Goal: Task Accomplishment & Management: Manage account settings

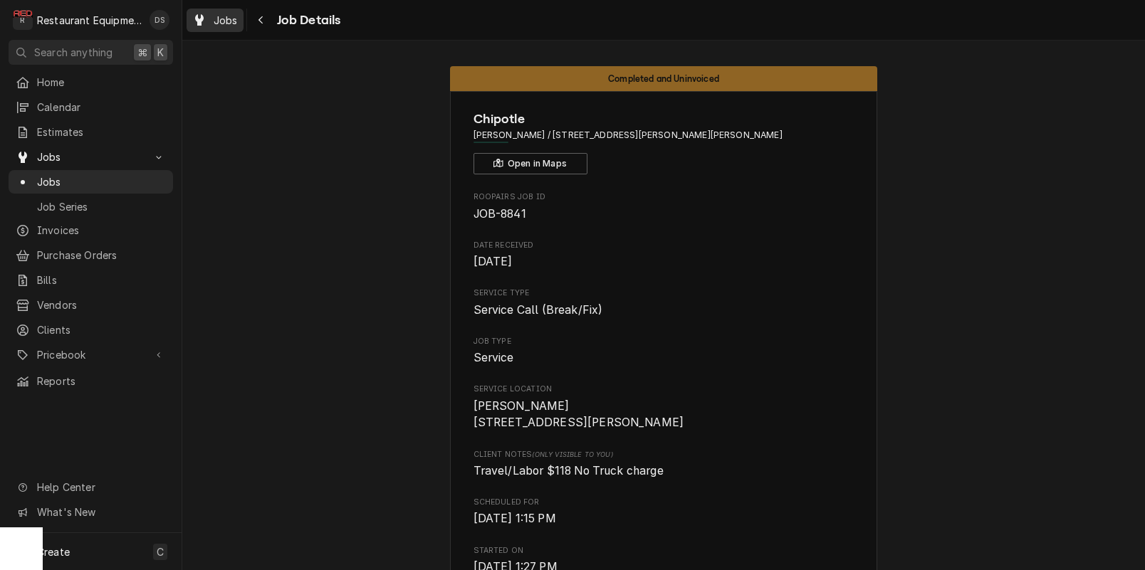
click at [230, 22] on span "Jobs" at bounding box center [226, 20] width 24 height 15
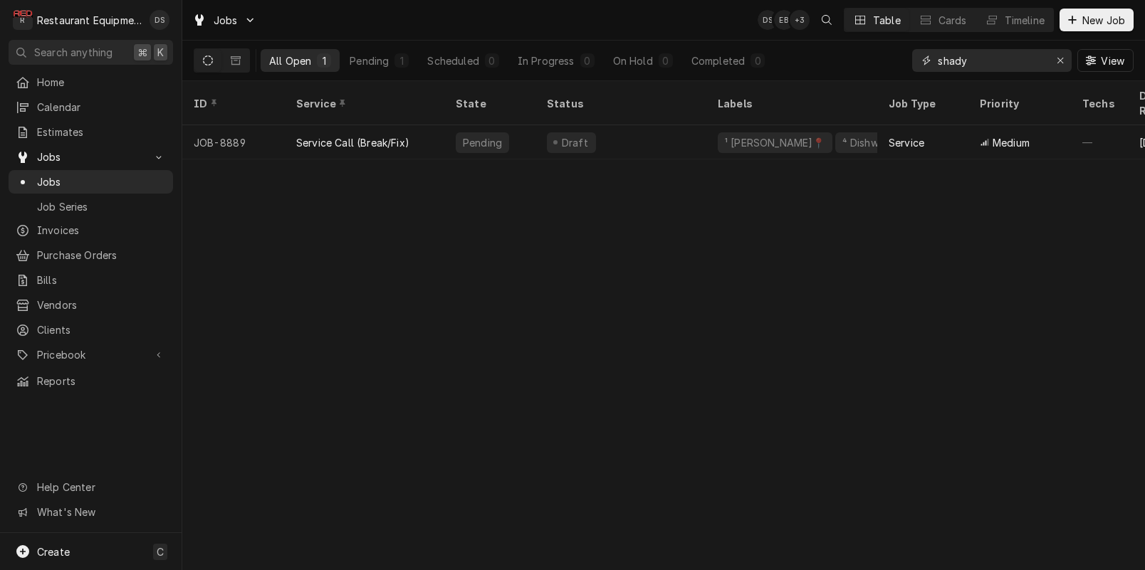
drag, startPoint x: 985, startPoint y: 62, endPoint x: 862, endPoint y: 61, distance: 123.2
click at [862, 61] on div "All Open 1 Pending 1 Scheduled 0 In Progress 0 On Hold 0 Completed 0 shady View" at bounding box center [664, 61] width 940 height 40
click at [51, 226] on span "Invoices" at bounding box center [101, 230] width 129 height 15
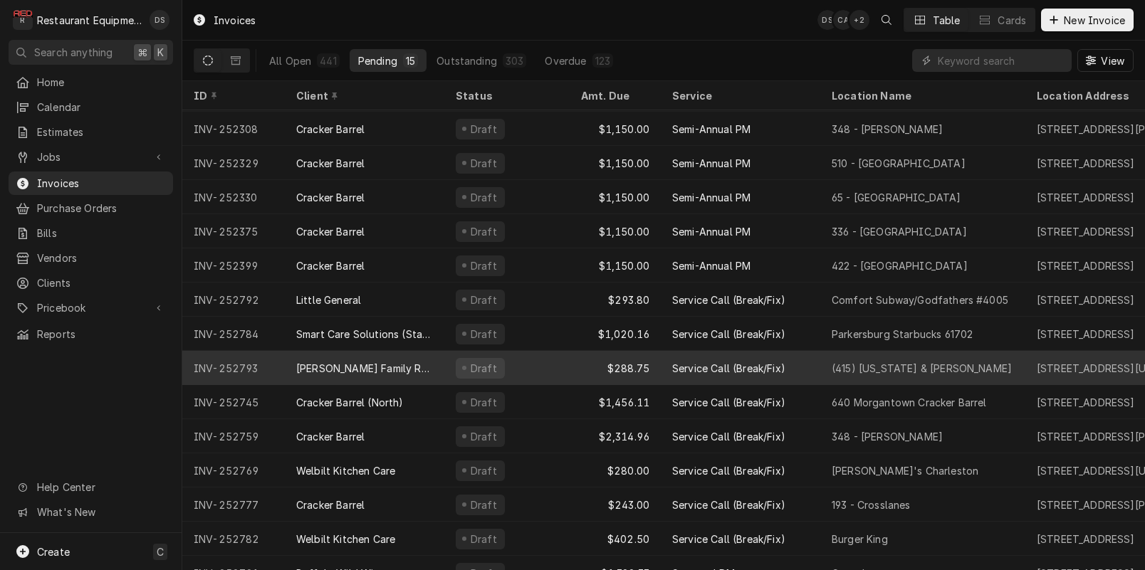
scroll to position [51, 0]
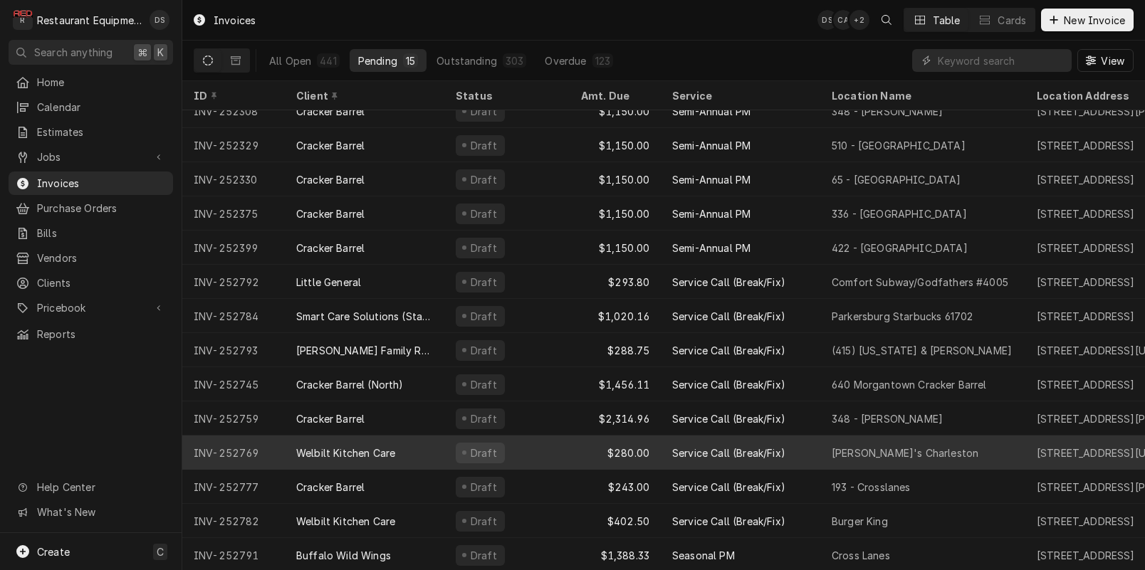
click at [816, 453] on div "Service Call (Break/Fix)" at bounding box center [740, 453] width 159 height 34
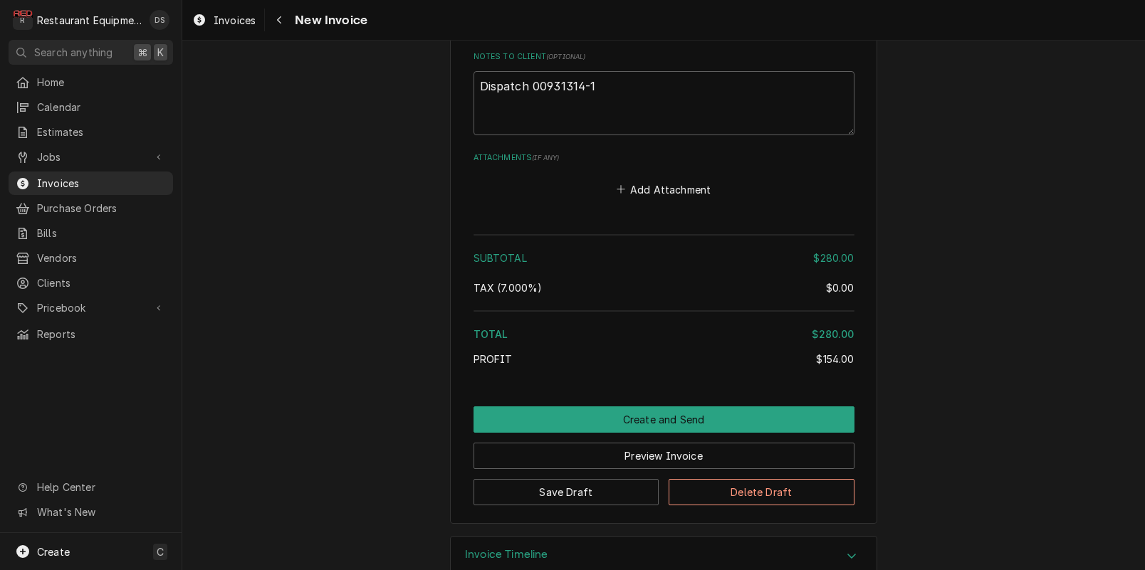
scroll to position [2538, 0]
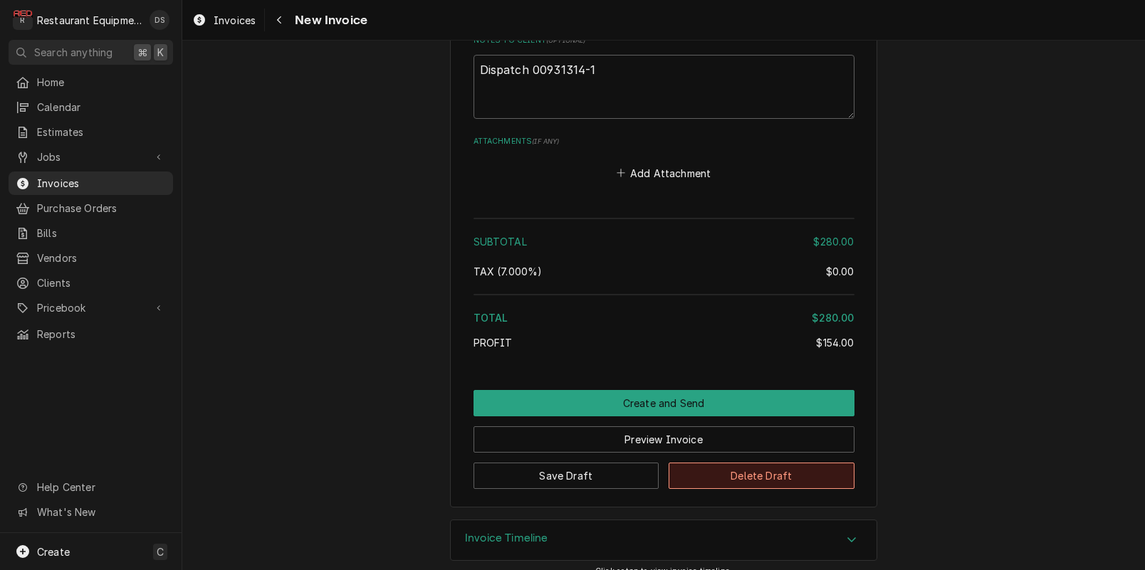
drag, startPoint x: 762, startPoint y: 461, endPoint x: 826, endPoint y: 496, distance: 72.7
click at [764, 463] on button "Delete Draft" at bounding box center [761, 476] width 186 height 26
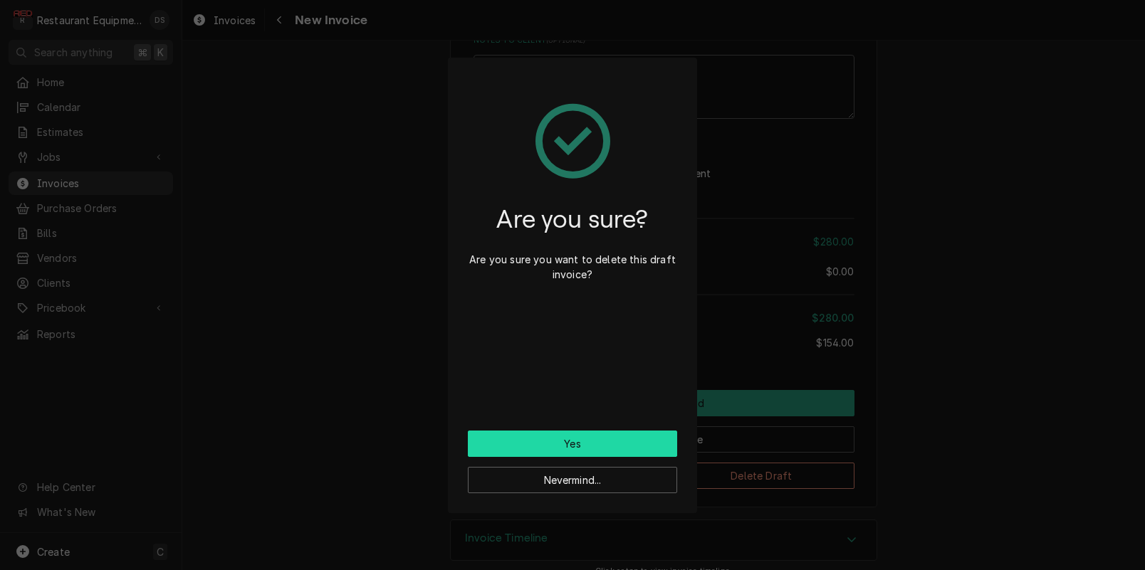
drag, startPoint x: 606, startPoint y: 445, endPoint x: 649, endPoint y: 448, distance: 43.5
click at [606, 445] on button "Yes" at bounding box center [572, 444] width 209 height 26
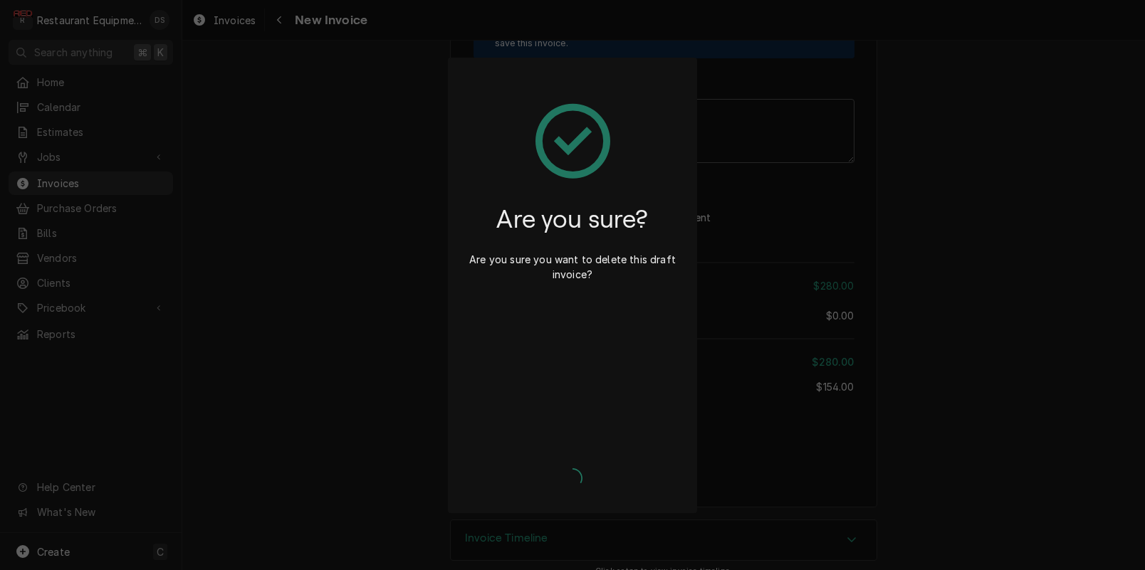
type textarea "x"
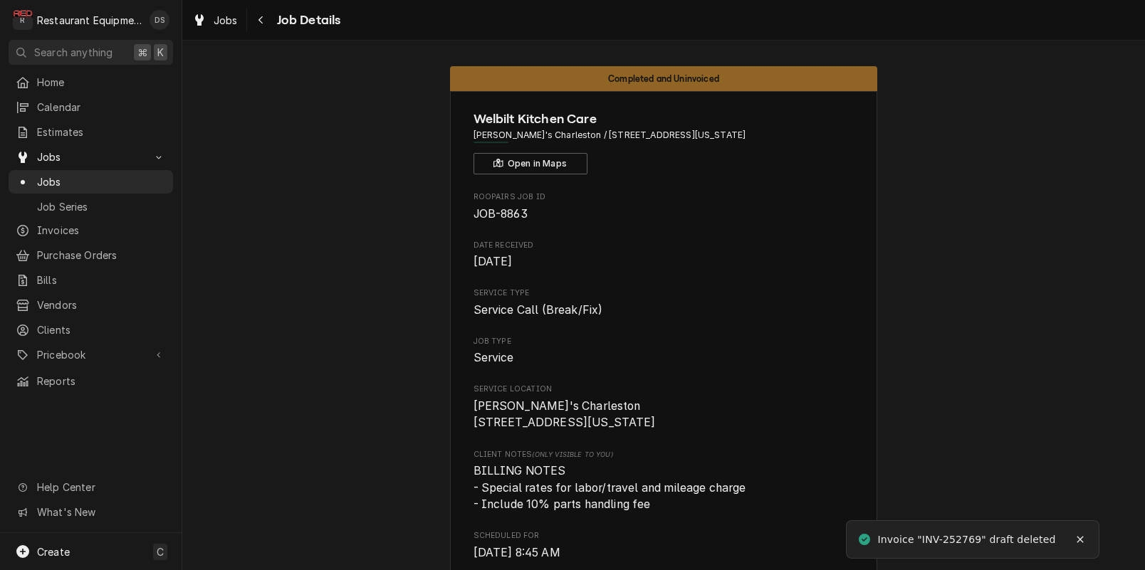
drag, startPoint x: 241, startPoint y: 286, endPoint x: 249, endPoint y: 295, distance: 11.6
